Goal: Check status: Check status

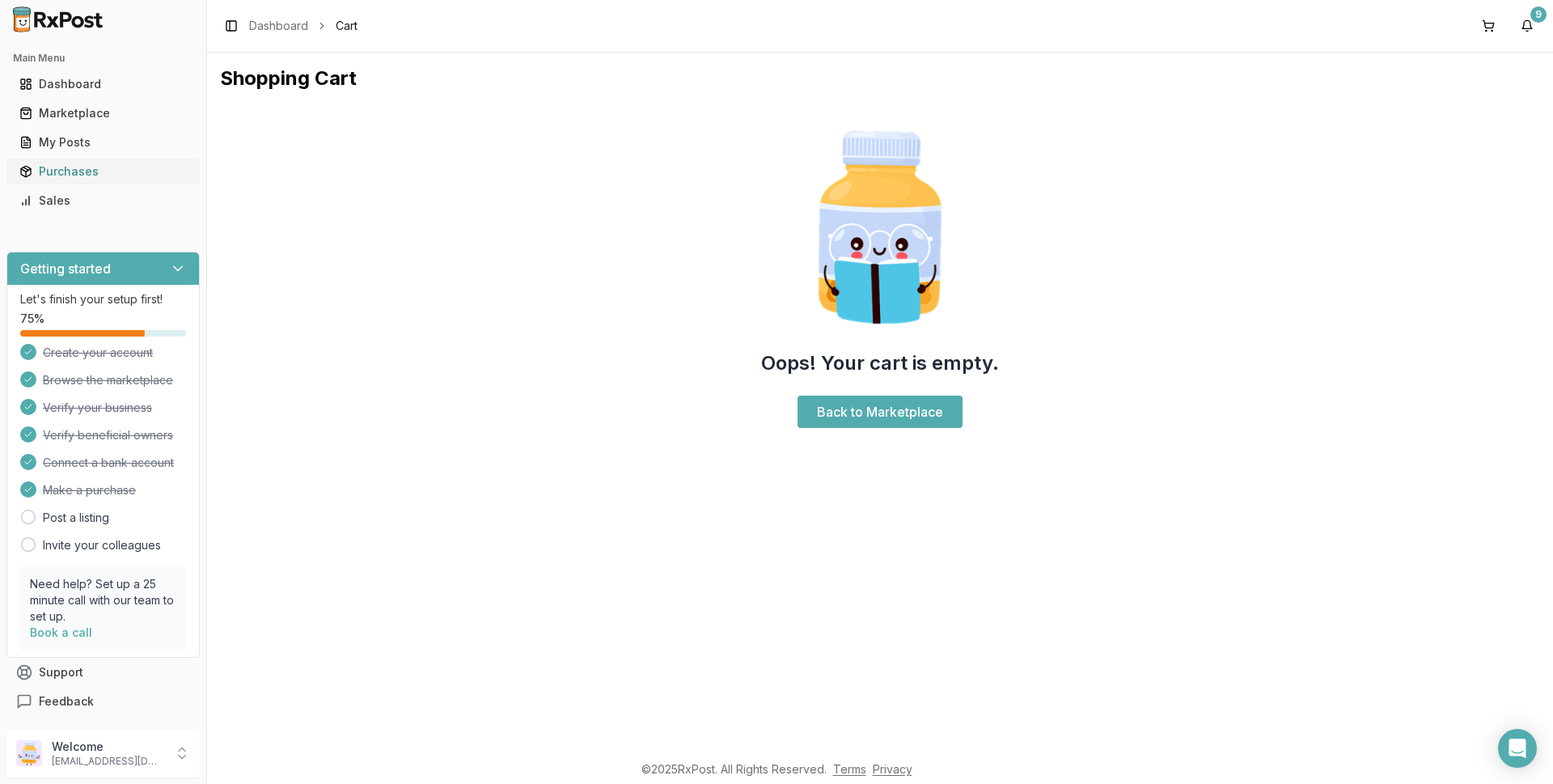
click at [73, 172] on div "Purchases" at bounding box center [102, 171] width 167 height 16
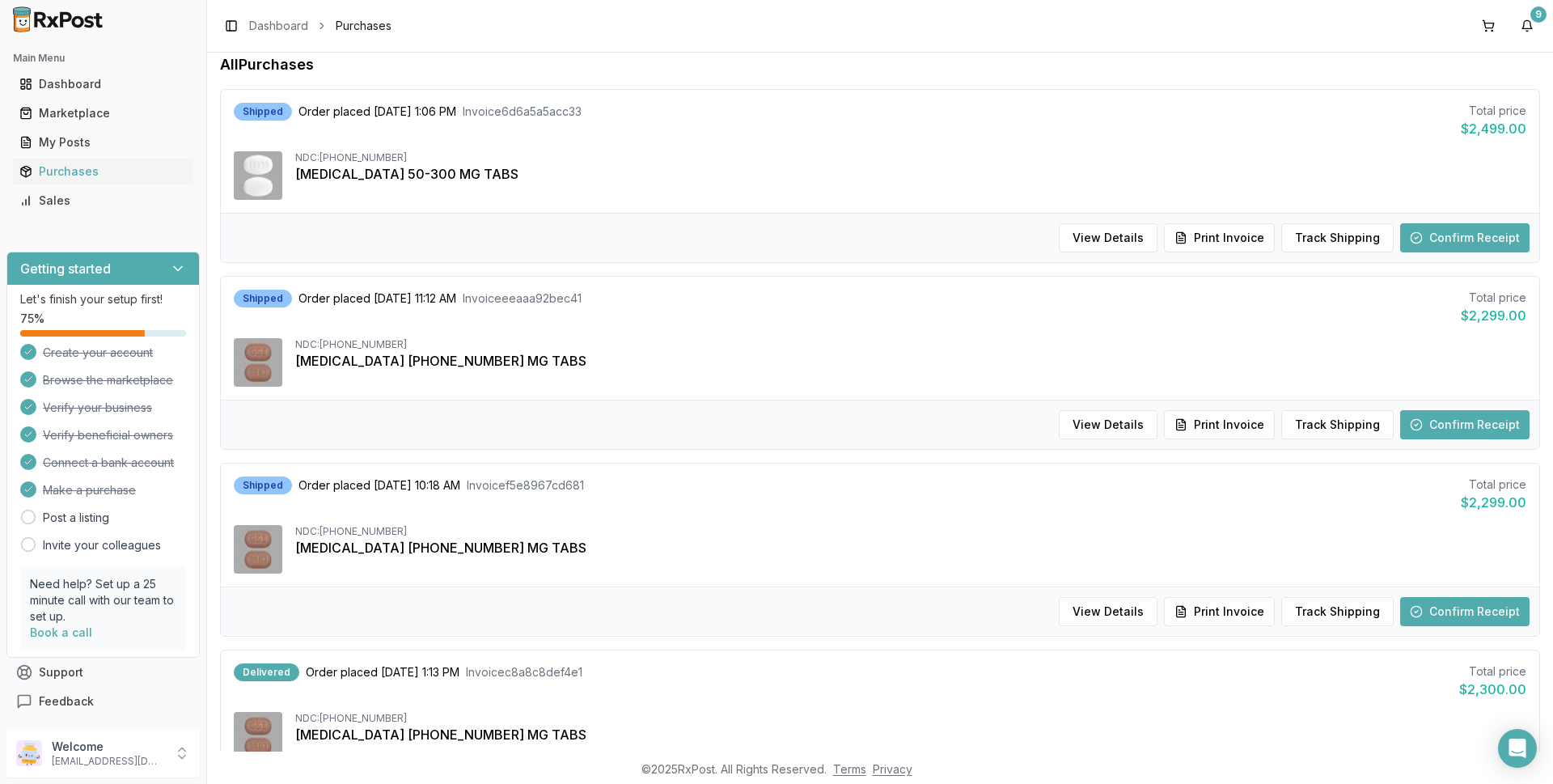
scroll to position [161, 0]
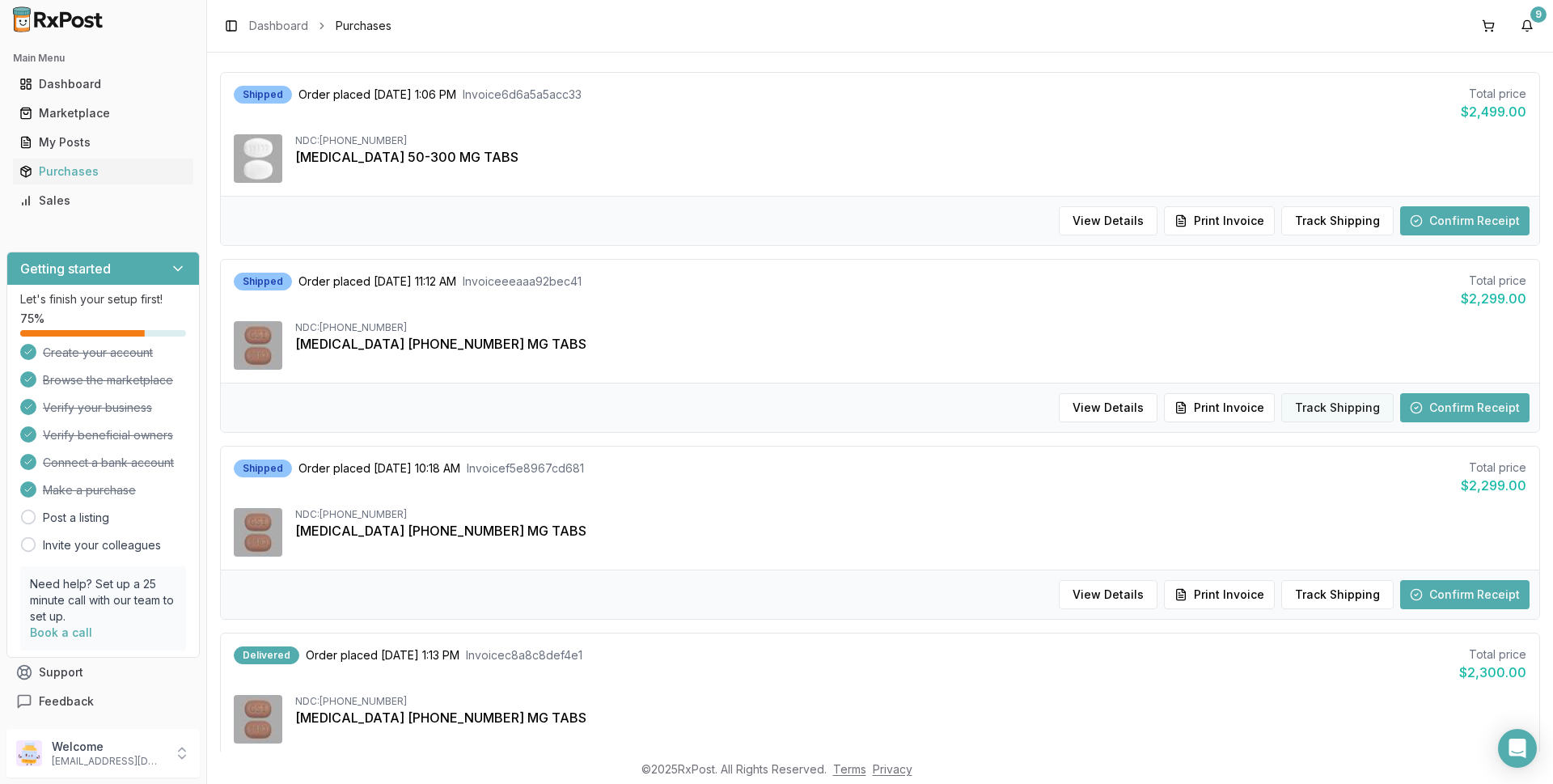
click at [1329, 410] on button "Track Shipping" at bounding box center [1338, 408] width 113 height 29
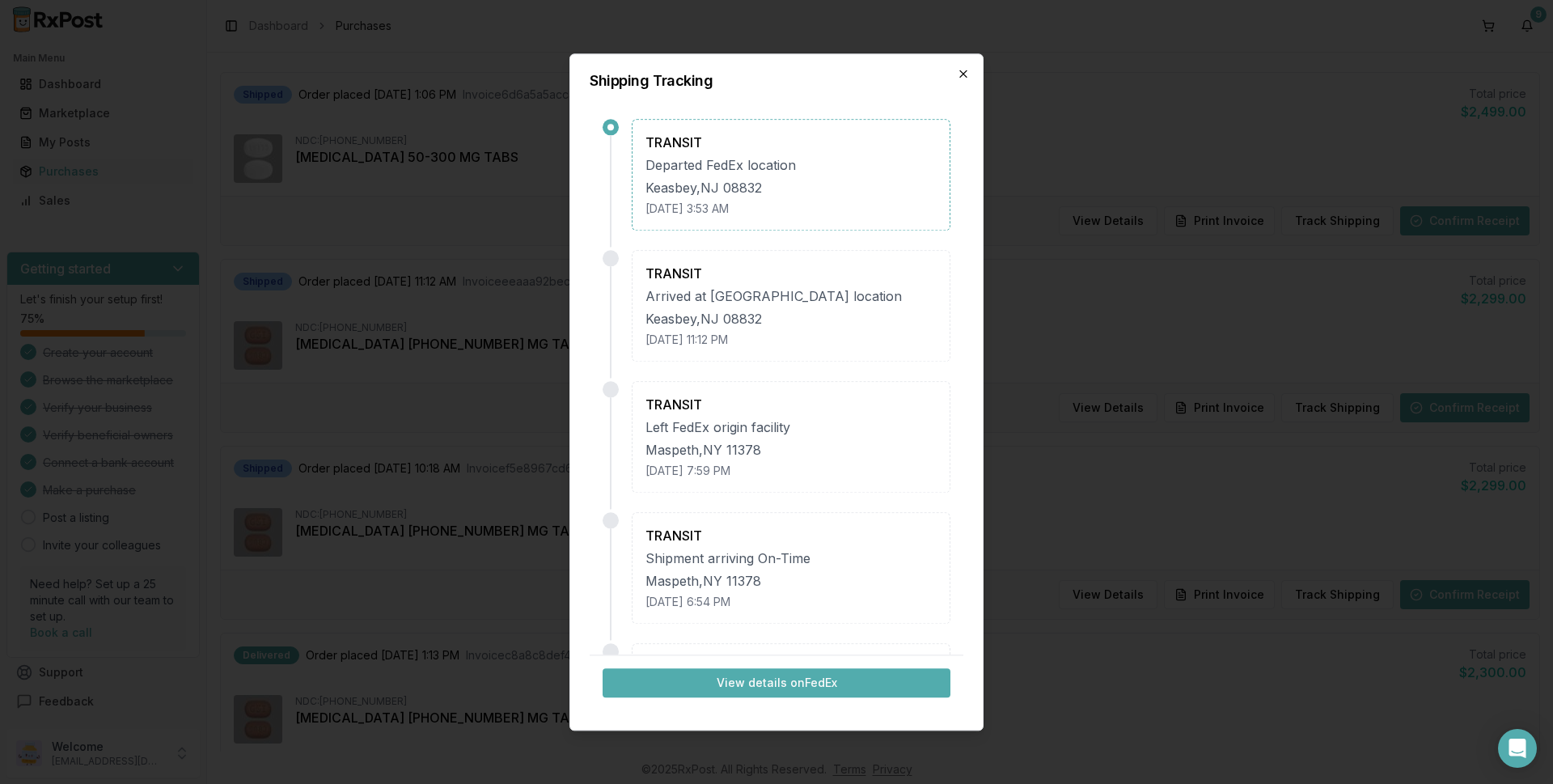
click at [964, 69] on icon "button" at bounding box center [963, 73] width 13 height 13
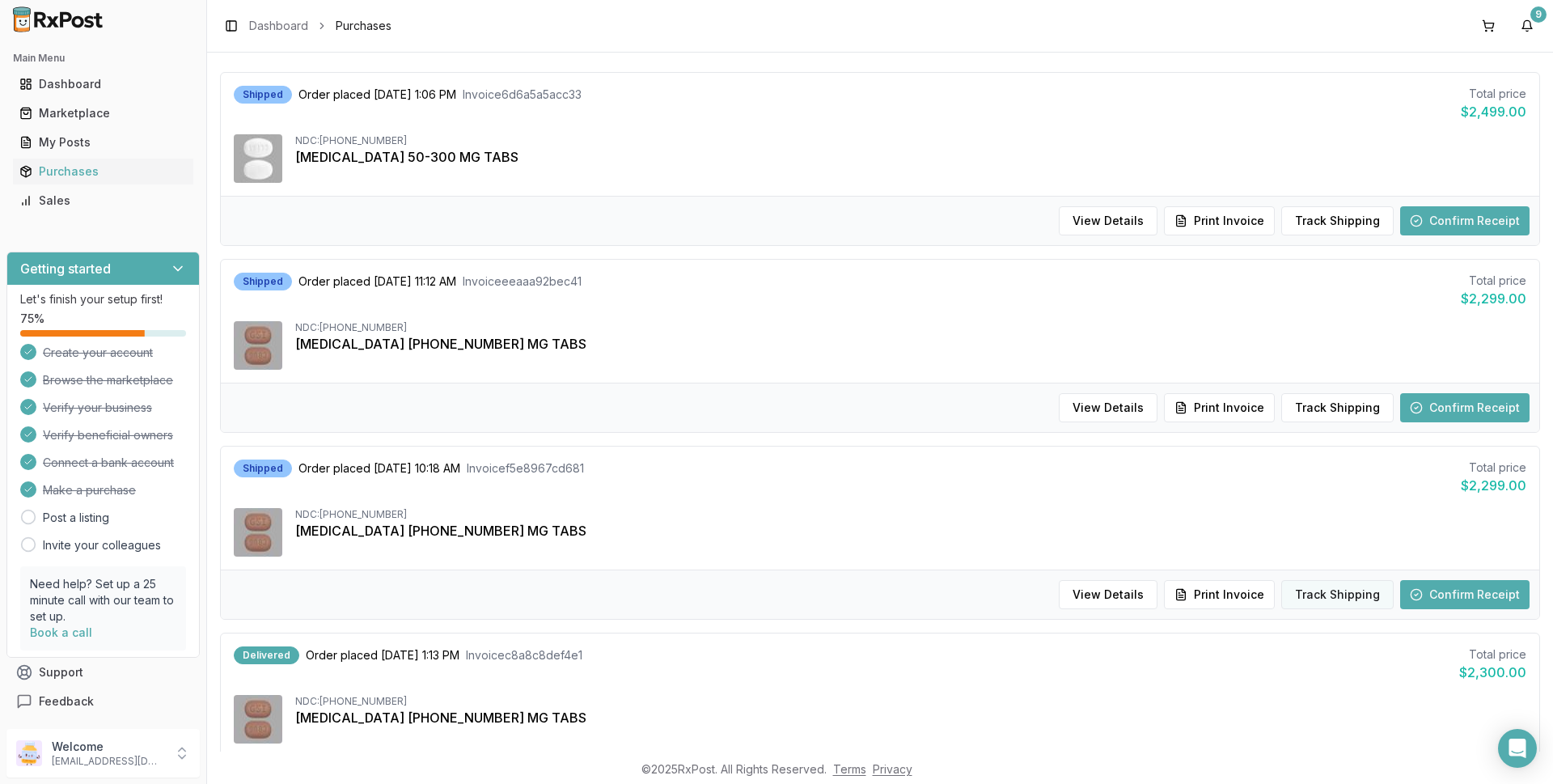
click at [1334, 596] on button "Track Shipping" at bounding box center [1338, 595] width 113 height 29
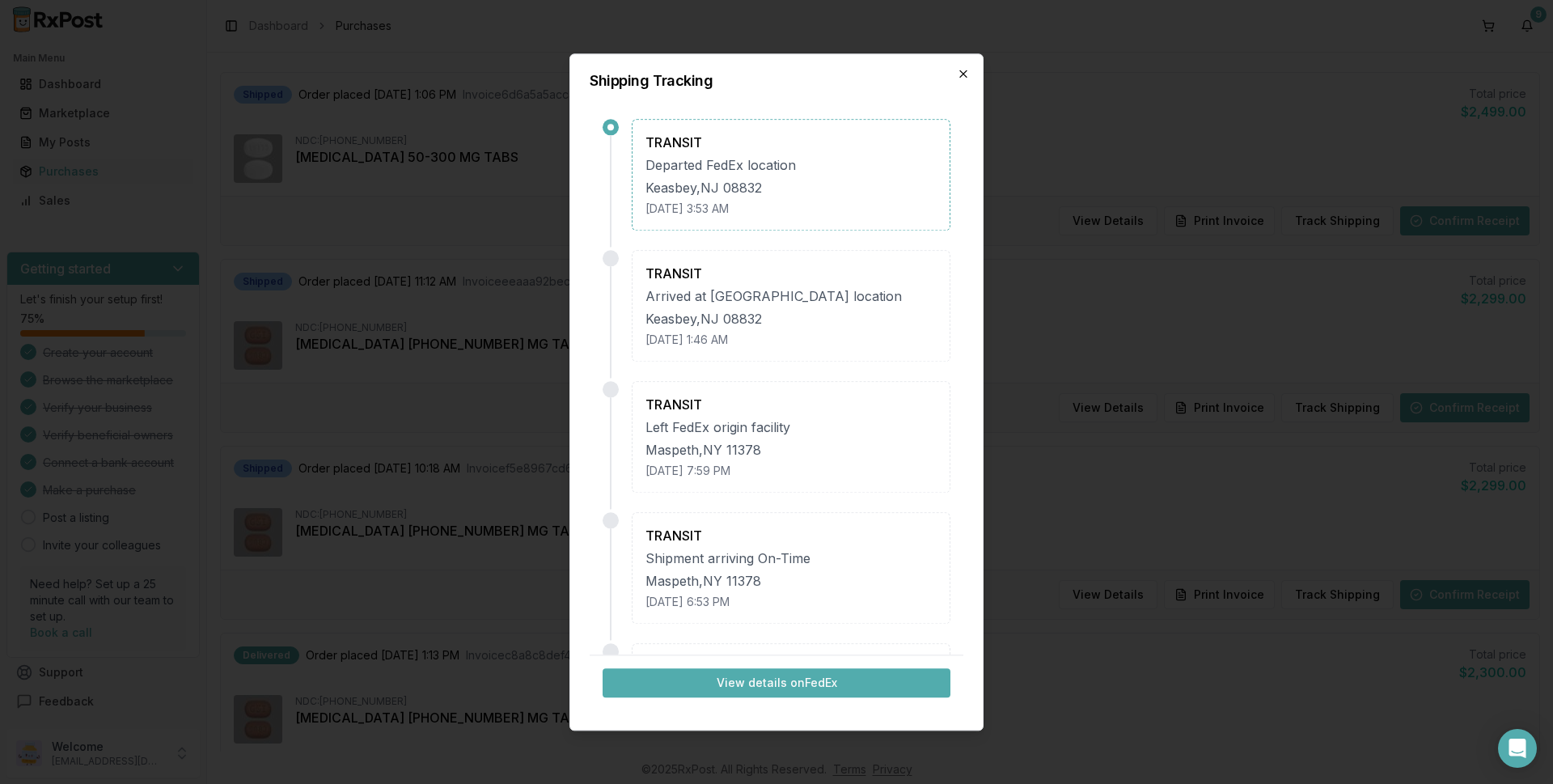
click at [963, 76] on icon "button" at bounding box center [963, 73] width 13 height 13
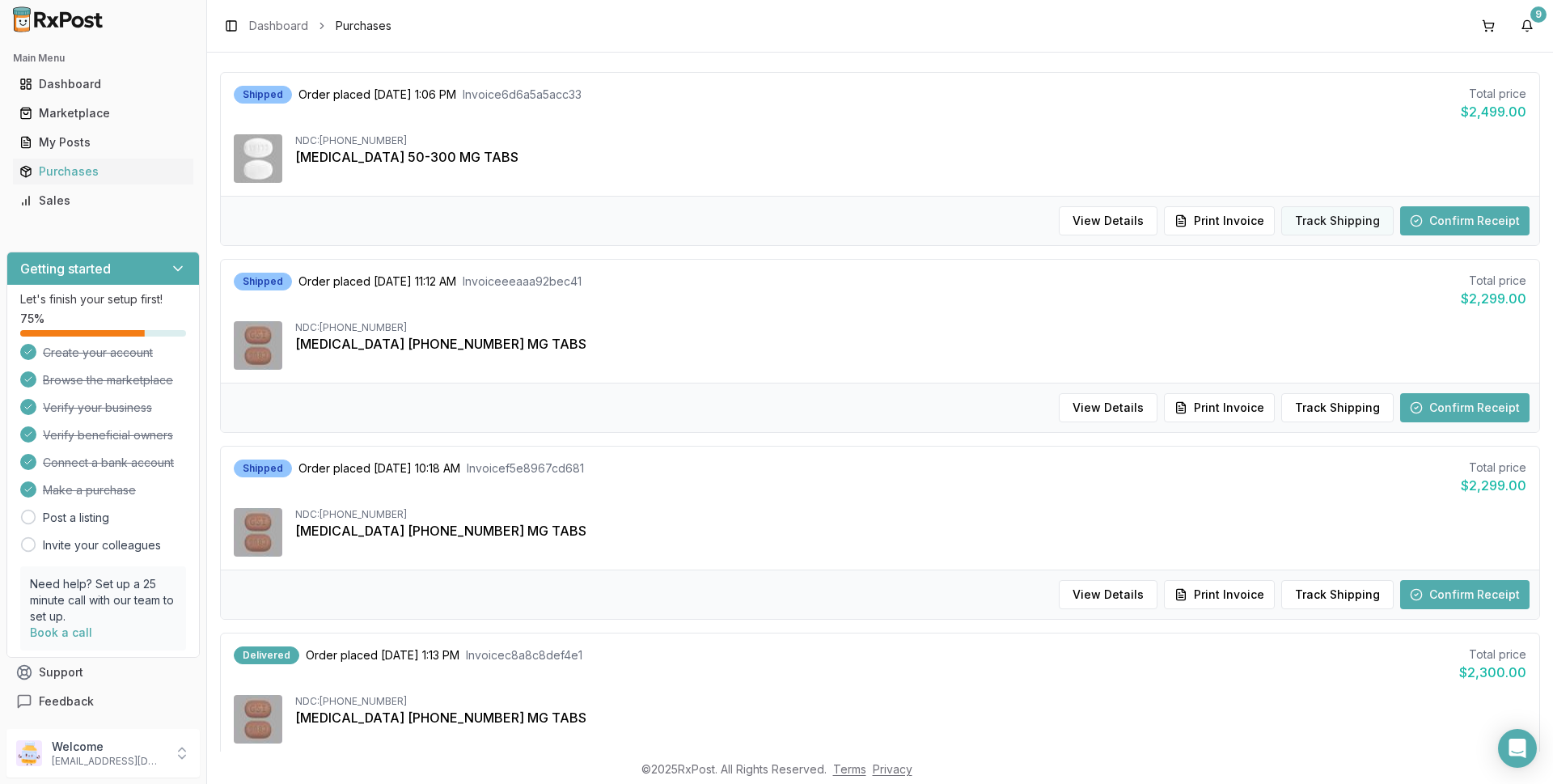
click at [1305, 223] on button "Track Shipping" at bounding box center [1338, 221] width 113 height 29
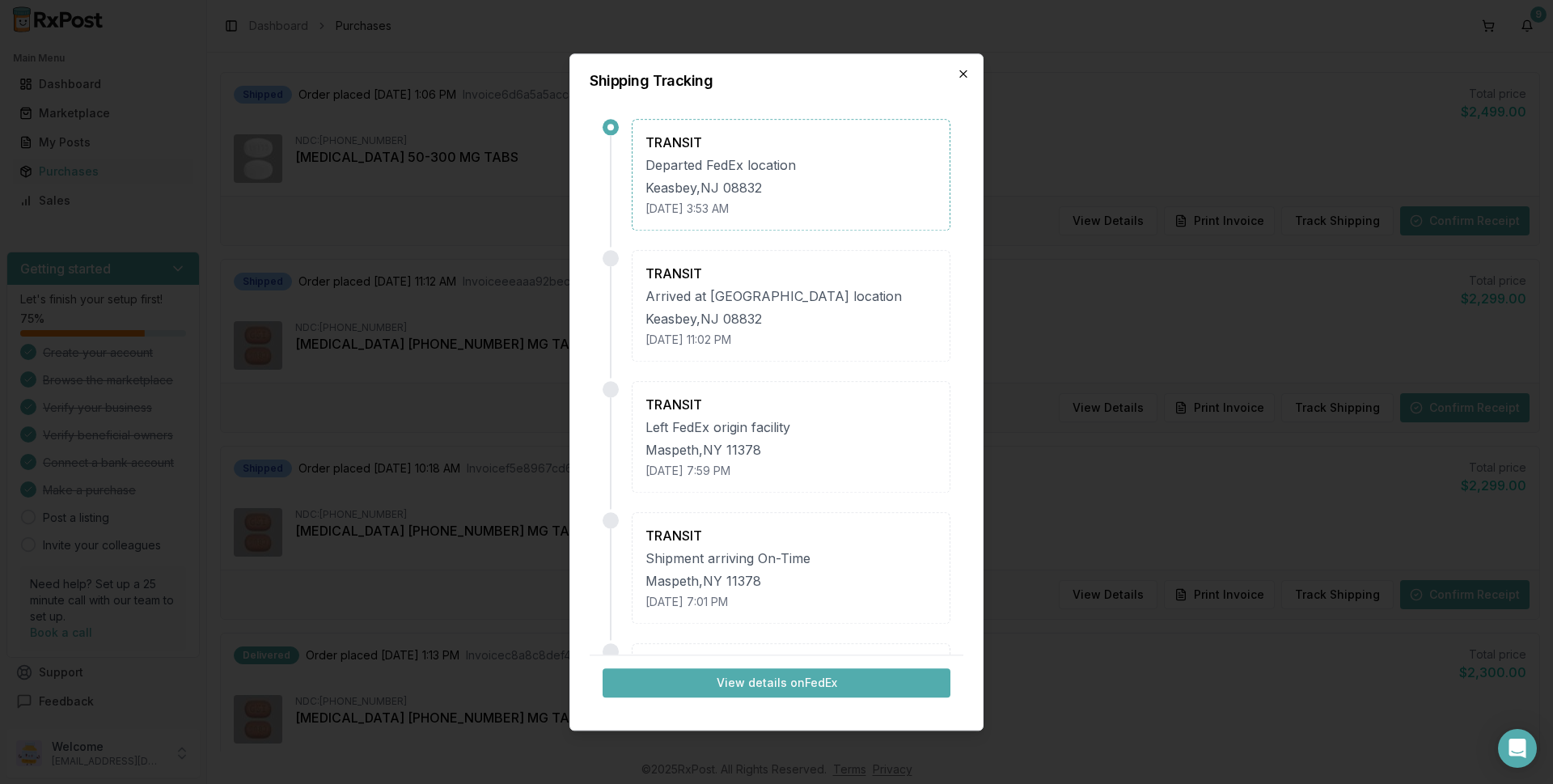
click at [960, 68] on icon "button" at bounding box center [963, 73] width 13 height 13
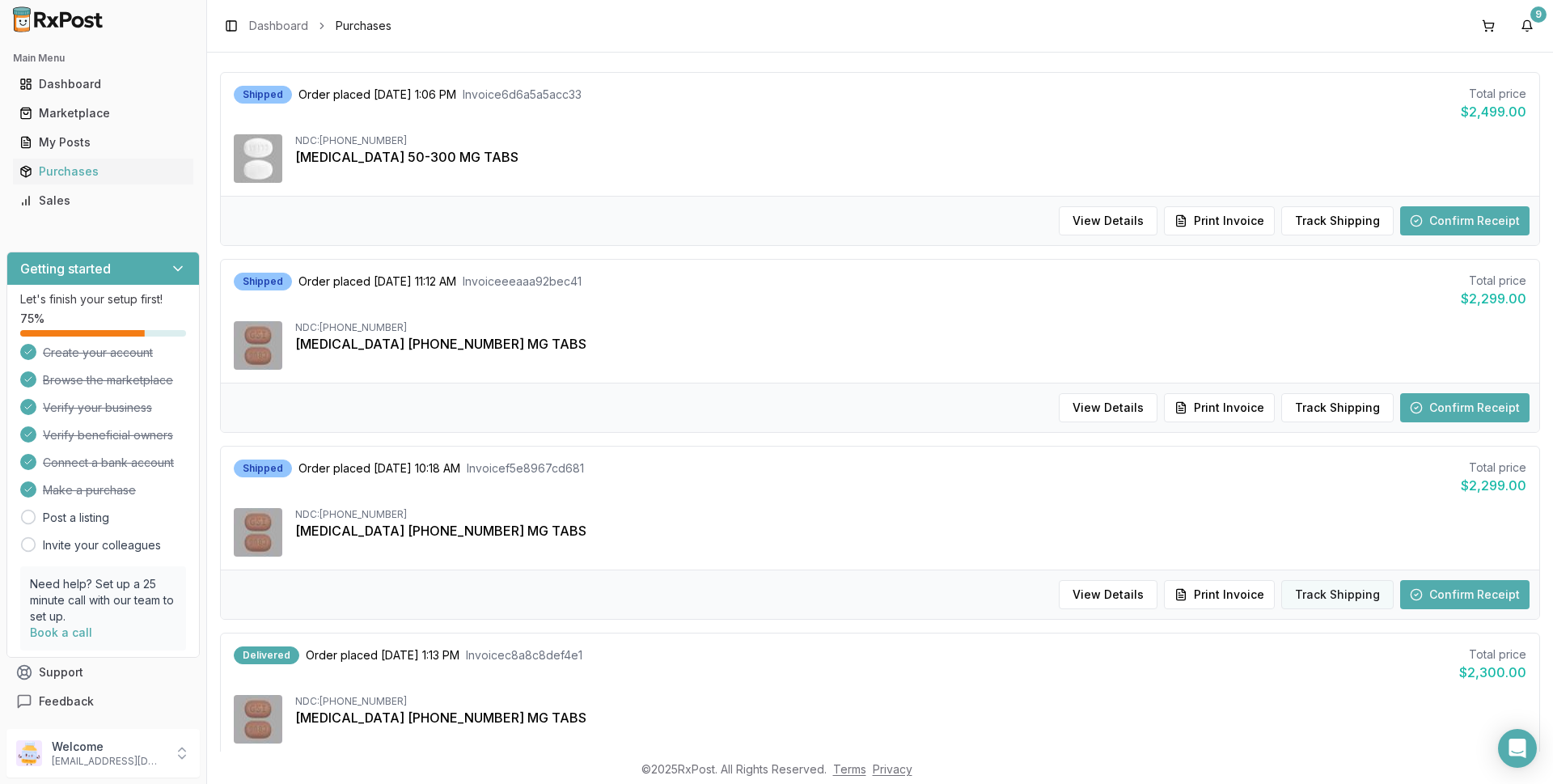
click at [1315, 597] on button "Track Shipping" at bounding box center [1338, 595] width 113 height 29
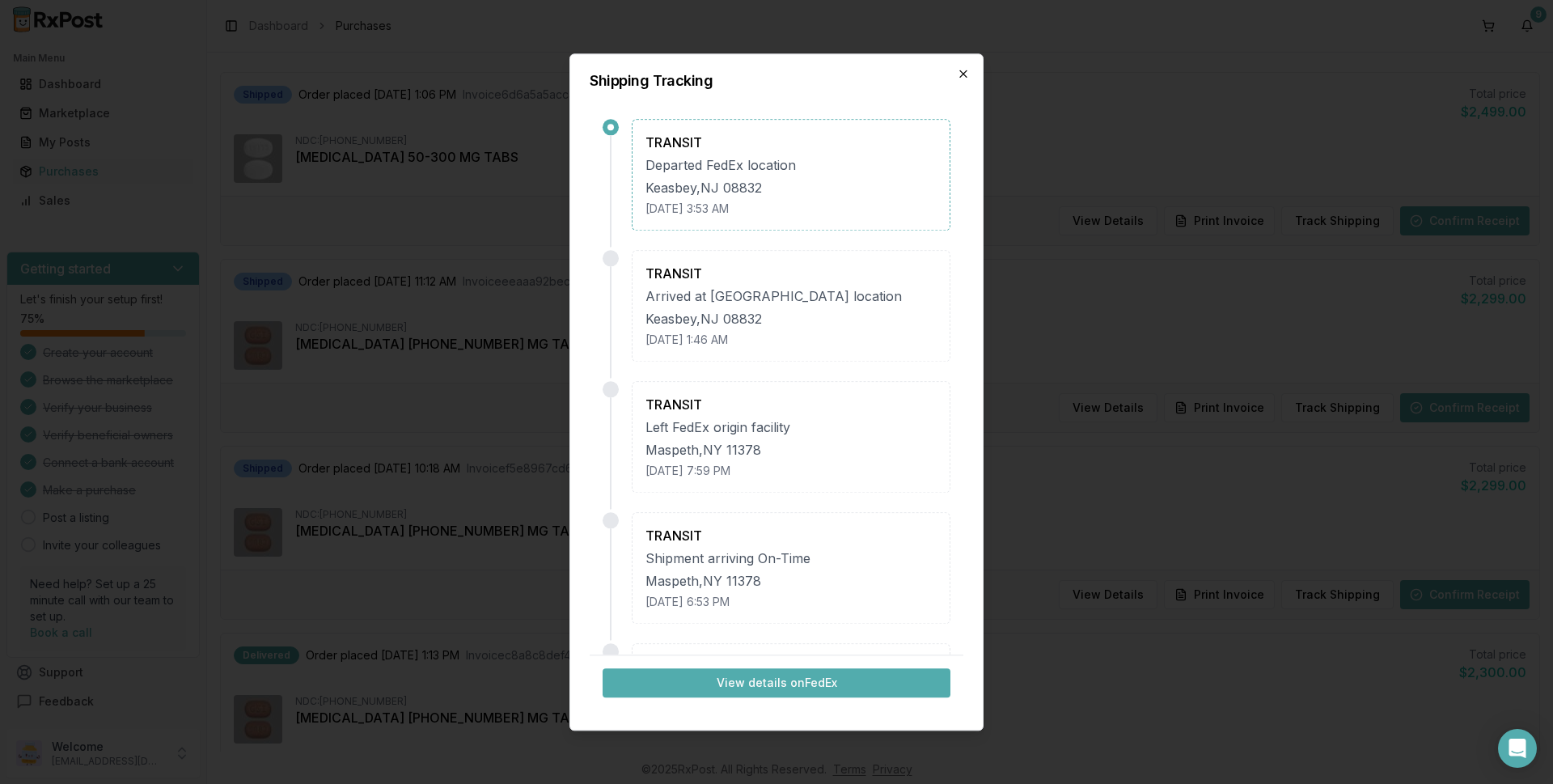
click at [960, 74] on icon "button" at bounding box center [963, 73] width 13 height 13
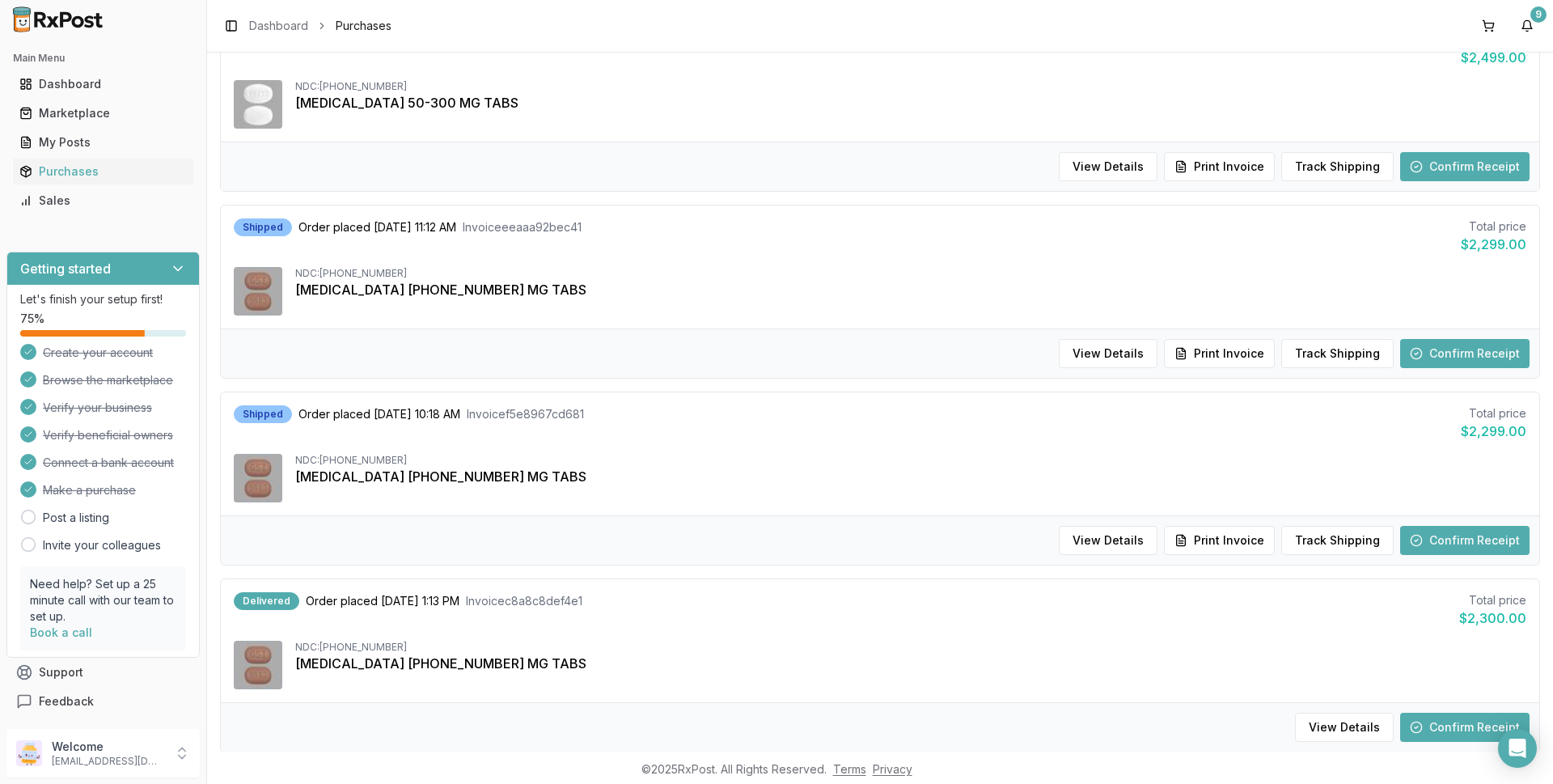
scroll to position [0, 0]
